Goal: Information Seeking & Learning: Learn about a topic

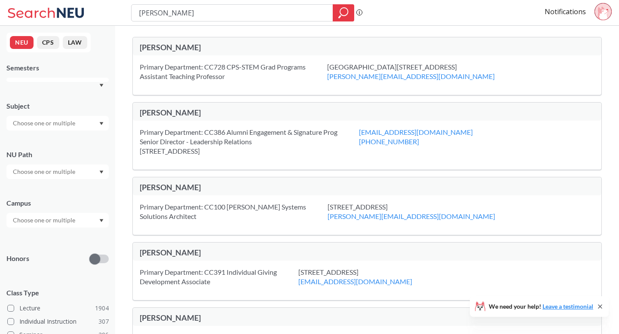
click at [198, 15] on input "[PERSON_NAME]" at bounding box center [232, 13] width 189 height 15
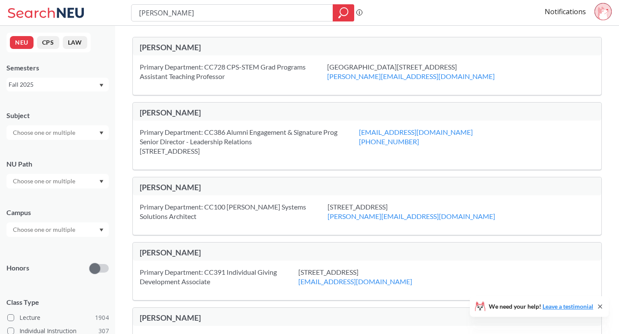
click at [198, 15] on input "[PERSON_NAME]" at bounding box center [232, 13] width 189 height 15
type input "CS497"
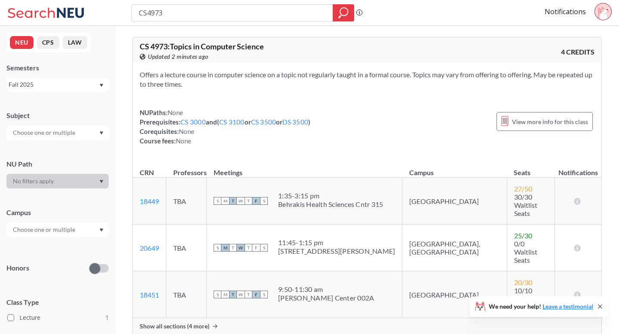
click at [203, 323] on span "Show all sections (4 more)" at bounding box center [175, 327] width 70 height 8
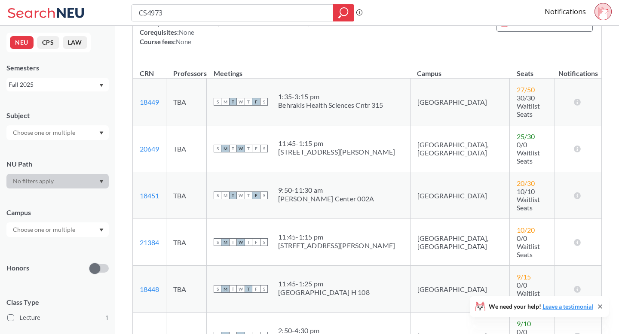
scroll to position [102, 0]
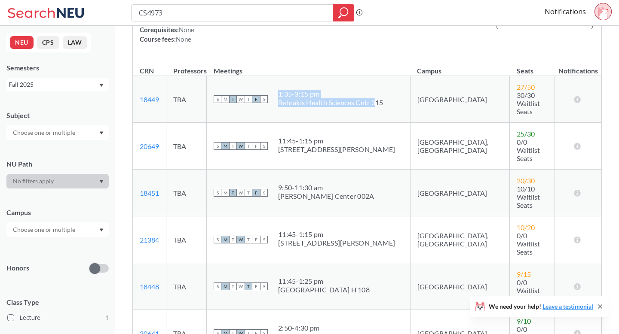
drag, startPoint x: 291, startPoint y: 96, endPoint x: 396, endPoint y: 95, distance: 105.7
click at [396, 95] on div "S M T W T F S 1:35 - 3:15 pm Behrakis Health Sciences Cntr 315" at bounding box center [309, 99] width 190 height 19
click at [383, 98] on div "Behrakis Health Sciences Cntr 315" at bounding box center [330, 102] width 105 height 9
drag, startPoint x: 400, startPoint y: 95, endPoint x: 293, endPoint y: 94, distance: 106.6
click at [293, 94] on td "S M T W T F S 1:35 - 3:15 pm Behrakis Health Sciences Cntr 315" at bounding box center [309, 99] width 204 height 47
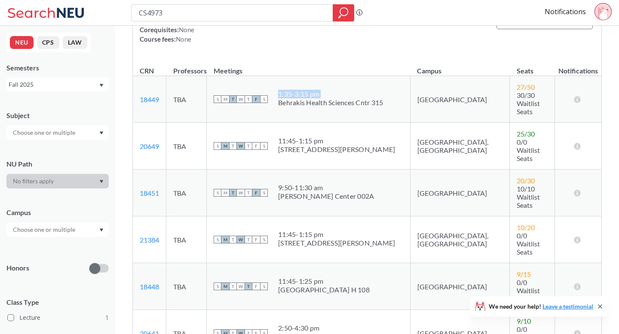
copy div "1:35 - 3:15 pm"
click at [262, 14] on input "CS4973" at bounding box center [232, 13] width 189 height 15
type input "representational drawing"
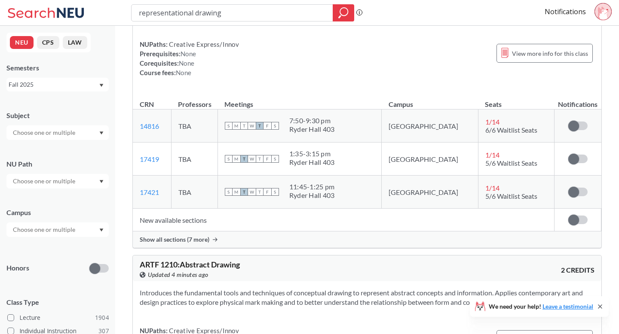
scroll to position [80, 0]
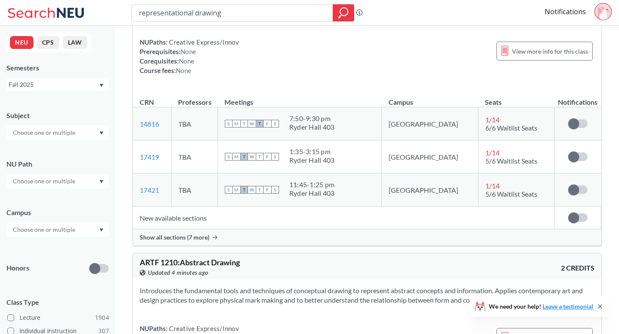
click at [196, 239] on span "Show all sections (7 more)" at bounding box center [175, 238] width 70 height 8
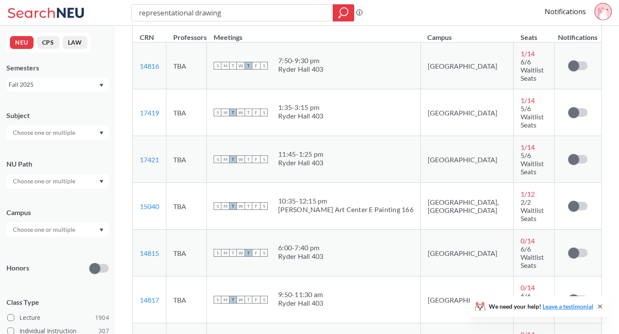
scroll to position [138, 0]
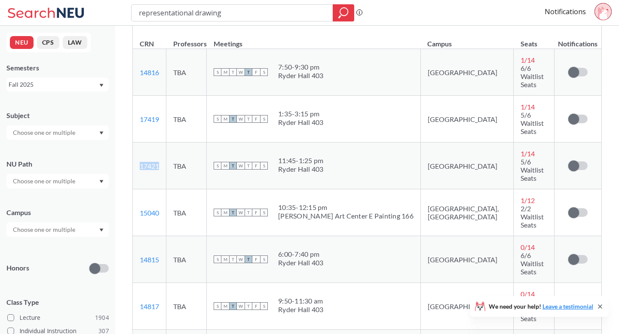
drag, startPoint x: 165, startPoint y: 129, endPoint x: 135, endPoint y: 129, distance: 30.5
click at [135, 143] on td "17421 View this section on Banner." at bounding box center [150, 166] width 34 height 47
copy link "17421"
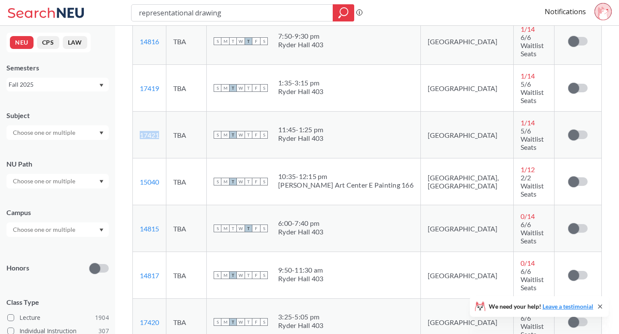
scroll to position [172, 0]
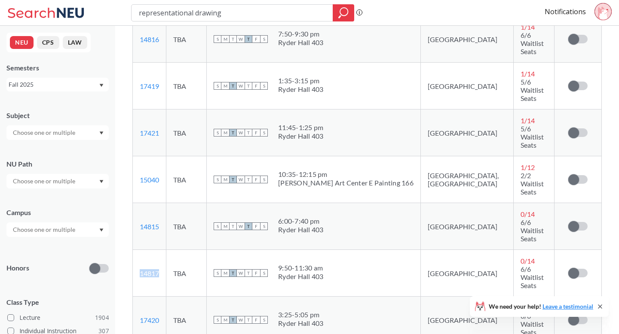
drag, startPoint x: 170, startPoint y: 194, endPoint x: 136, endPoint y: 194, distance: 33.5
click at [136, 250] on td "14817 View this section on Banner." at bounding box center [150, 273] width 34 height 47
copy link "14817"
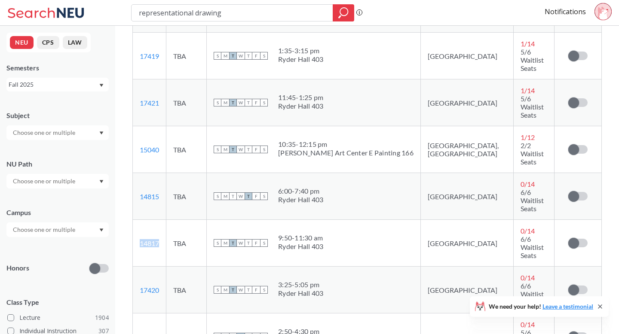
scroll to position [206, 0]
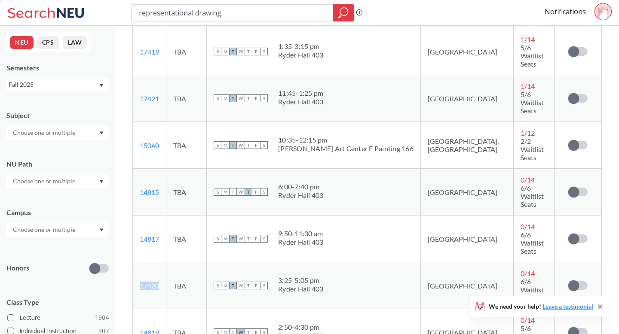
drag, startPoint x: 165, startPoint y: 198, endPoint x: 141, endPoint y: 193, distance: 25.4
click at [141, 263] on td "17420 View this section on Banner." at bounding box center [150, 286] width 34 height 47
copy link "17420"
click at [279, 263] on td "S M T W T F S 3:25 - 5:05 pm Ryder Hall 403" at bounding box center [314, 286] width 214 height 47
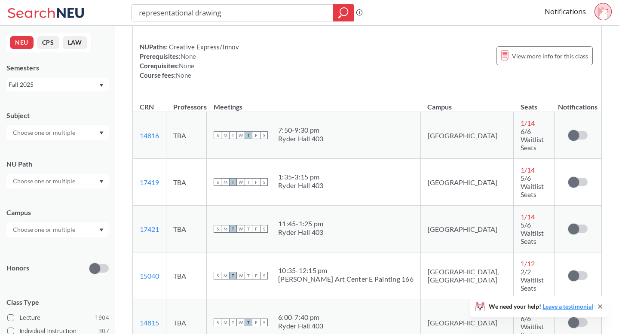
scroll to position [0, 0]
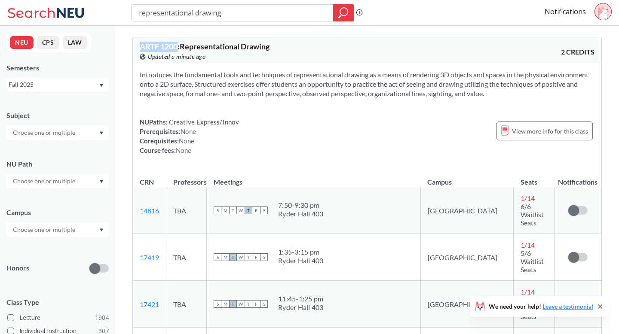
drag, startPoint x: 178, startPoint y: 46, endPoint x: 138, endPoint y: 45, distance: 39.6
click at [138, 46] on div "ARTF 1200 : Representational Drawing View this course on Banner. Updated a minu…" at bounding box center [367, 50] width 469 height 26
copy span "ARTF 1200"
click at [253, 15] on input "representational drawing" at bounding box center [232, 13] width 189 height 15
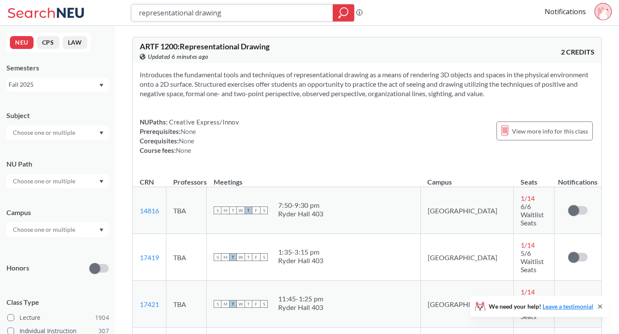
click at [253, 15] on input "representational drawing" at bounding box center [232, 13] width 189 height 15
type input "drawing"
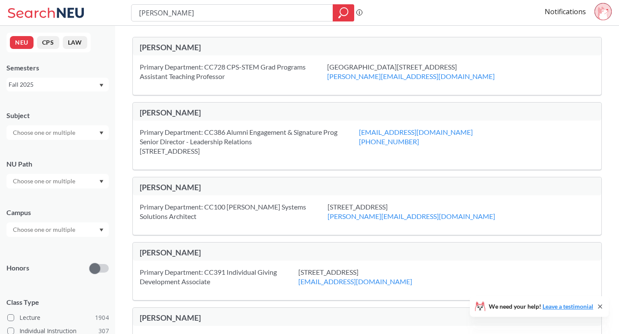
click at [223, 11] on input "[PERSON_NAME]" at bounding box center [232, 13] width 189 height 15
type input "abstract drawin"
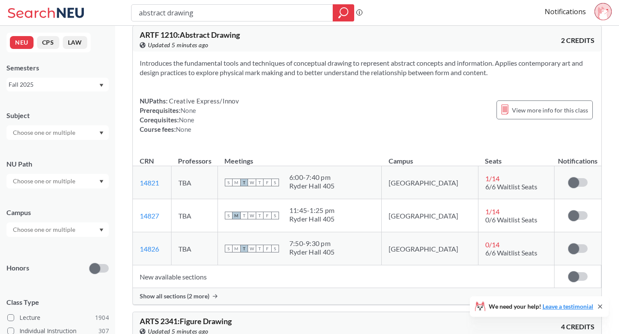
scroll to position [13, 0]
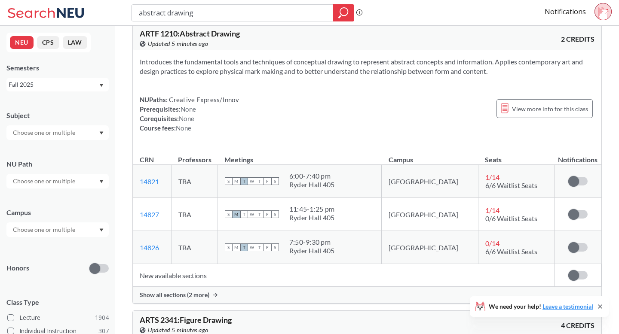
click at [200, 296] on span "Show all sections (2 more)" at bounding box center [175, 295] width 70 height 8
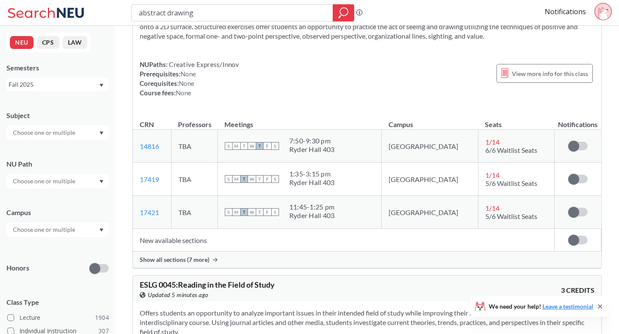
scroll to position [603, 0]
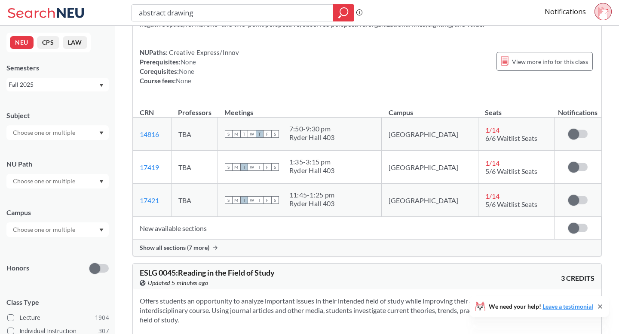
click at [186, 256] on div "Show all sections (7 more)" at bounding box center [367, 248] width 469 height 16
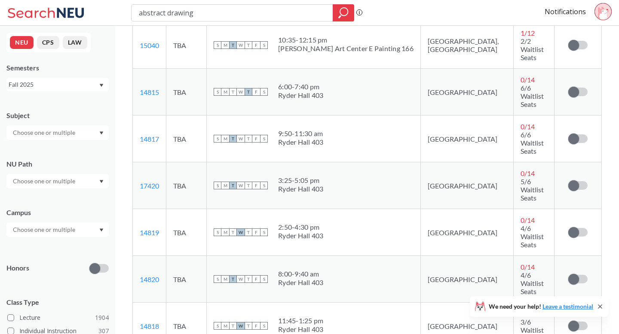
scroll to position [840, 0]
